Goal: Find specific page/section: Find specific page/section

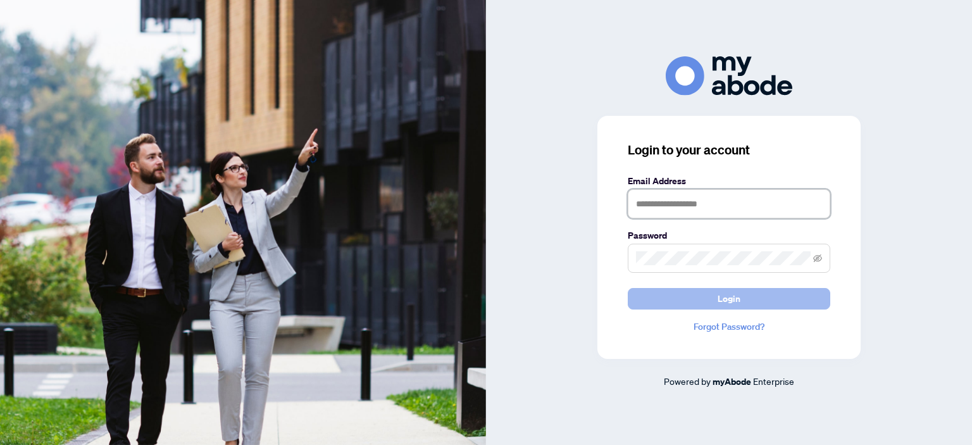
type input "**********"
click at [764, 300] on button "Login" at bounding box center [729, 299] width 202 height 22
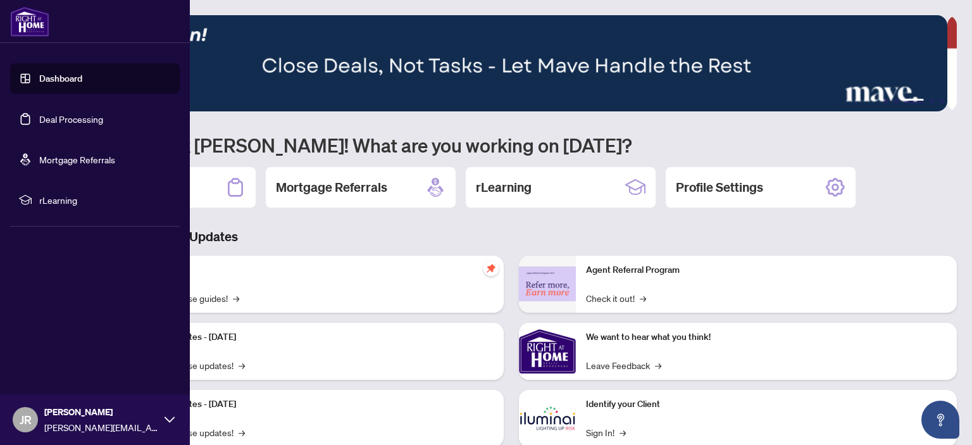
click at [39, 115] on link "Deal Processing" at bounding box center [71, 118] width 64 height 11
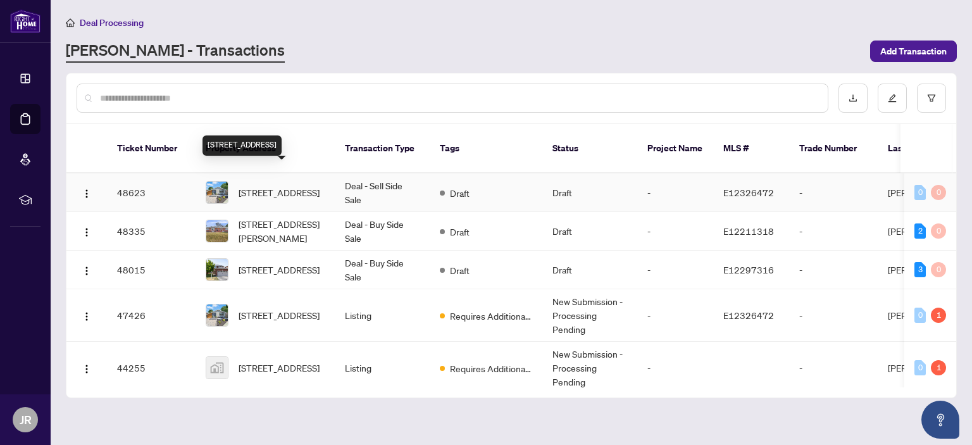
click at [279, 185] on span "[STREET_ADDRESS]" at bounding box center [279, 192] width 81 height 14
